Goal: Task Accomplishment & Management: Manage account settings

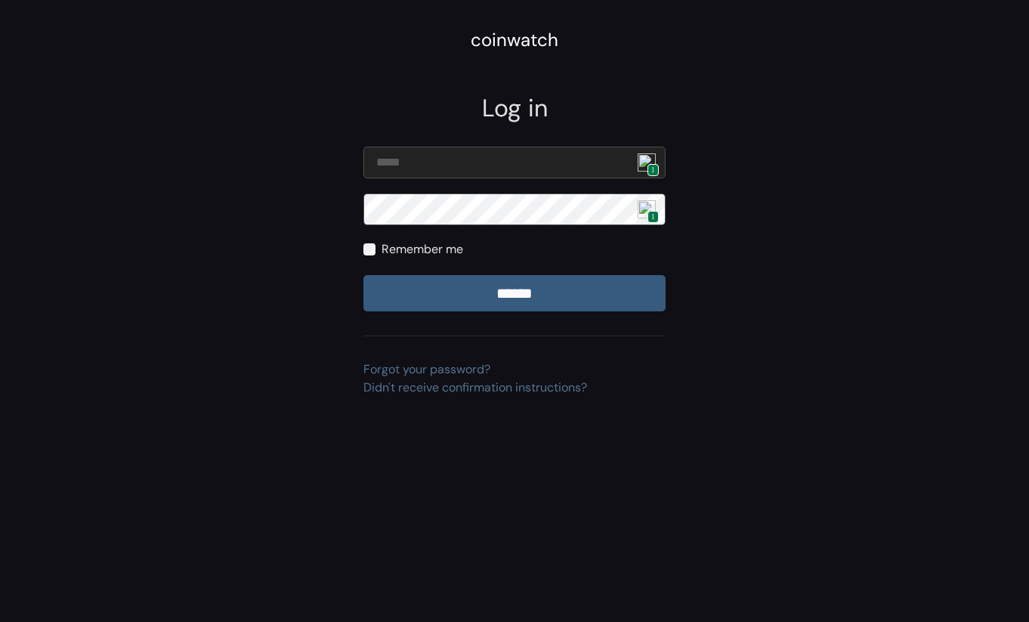
click at [648, 162] on img at bounding box center [647, 162] width 18 height 18
type input "**********"
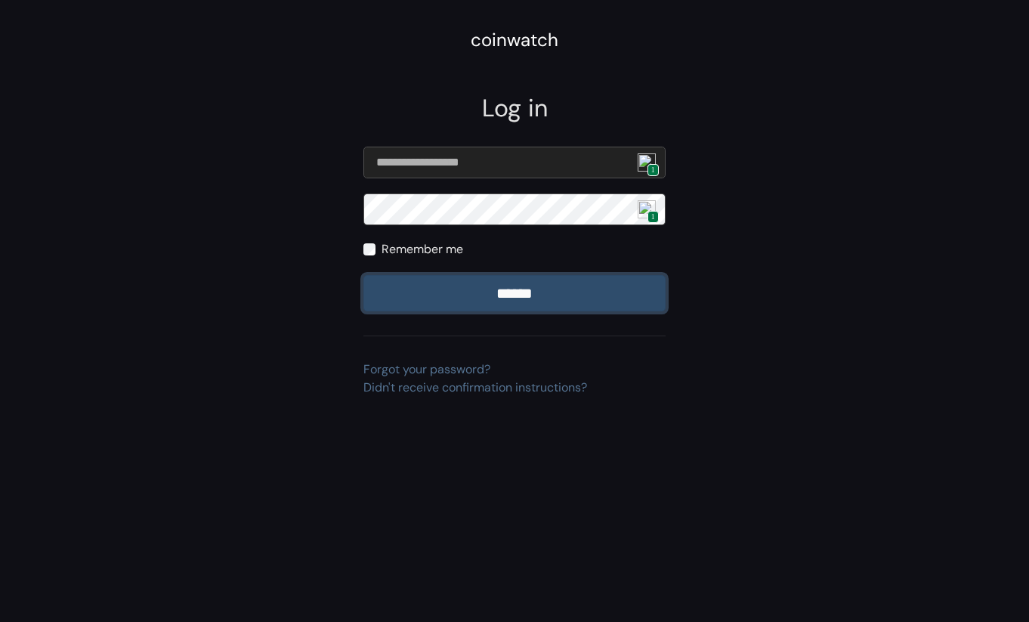
click at [506, 290] on input "******" at bounding box center [514, 293] width 302 height 36
